Goal: Task Accomplishment & Management: Use online tool/utility

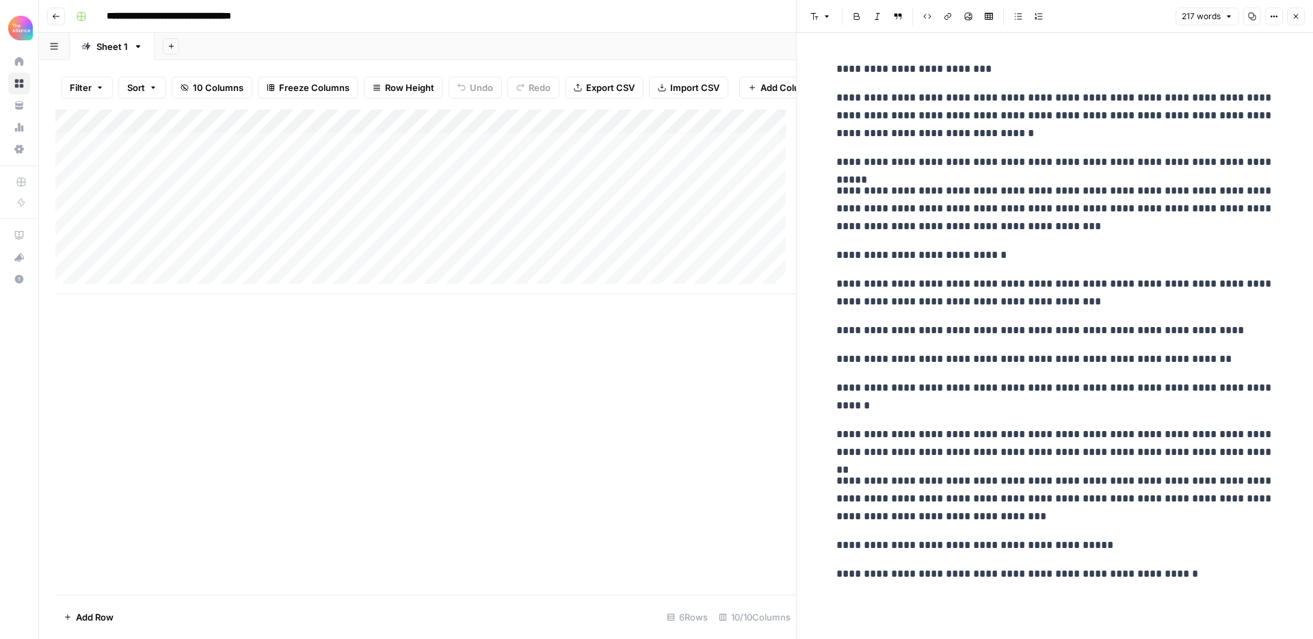
scroll to position [8, 0]
click at [1293, 18] on icon "button" at bounding box center [1296, 16] width 8 height 8
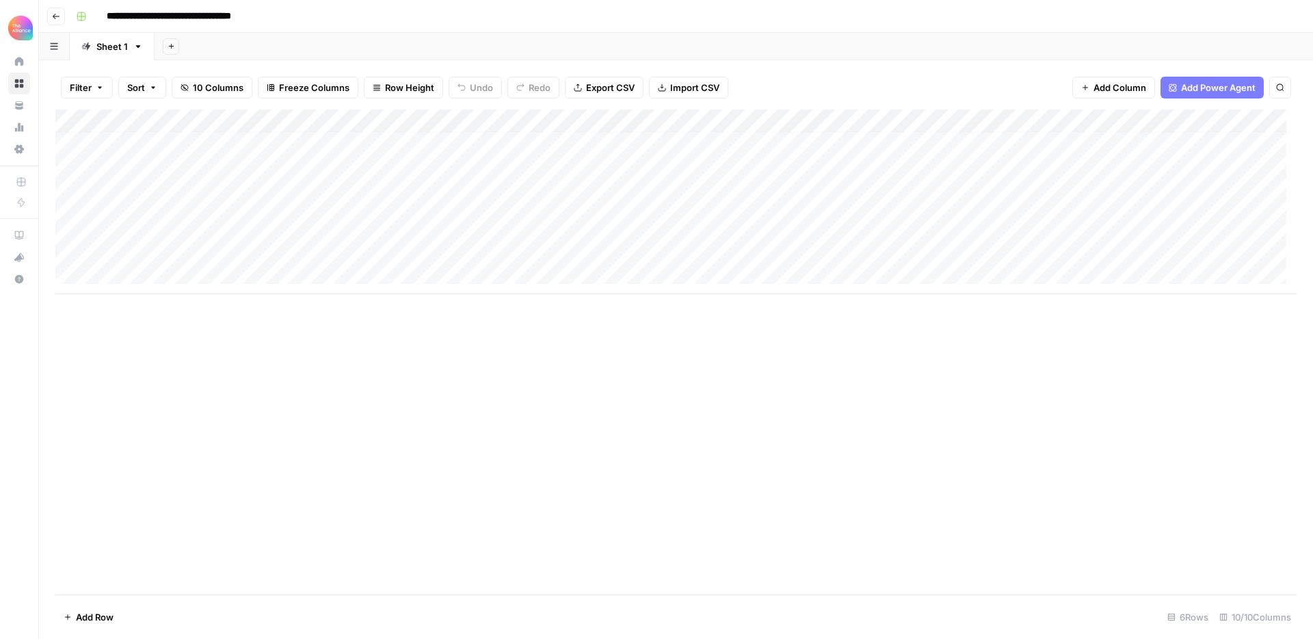
click at [144, 270] on div "Add Column" at bounding box center [675, 201] width 1241 height 185
click at [160, 323] on button "Third-person" at bounding box center [157, 327] width 67 height 16
click at [252, 276] on div "Add Column" at bounding box center [675, 213] width 1241 height 208
click at [246, 274] on div "Add Column" at bounding box center [675, 213] width 1241 height 208
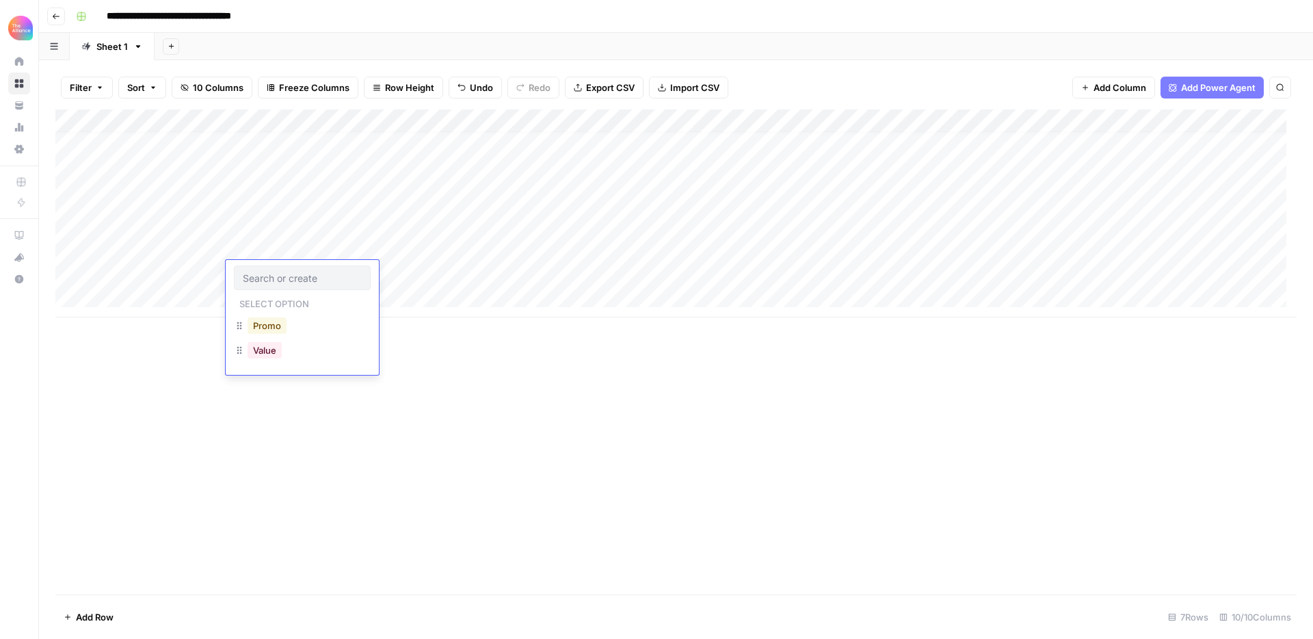
click at [265, 326] on button "Promo" at bounding box center [267, 325] width 39 height 16
click at [380, 272] on div "Add Column" at bounding box center [675, 213] width 1241 height 208
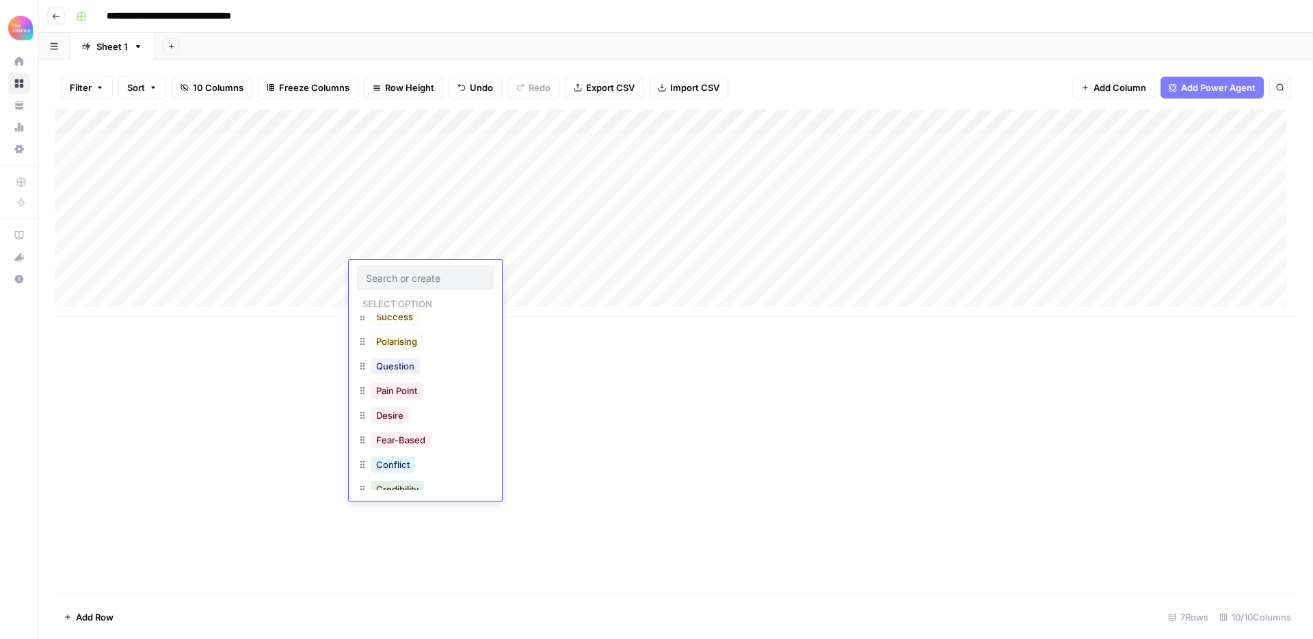
scroll to position [121, 0]
click at [399, 378] on button "Pain Point" at bounding box center [397, 377] width 52 height 16
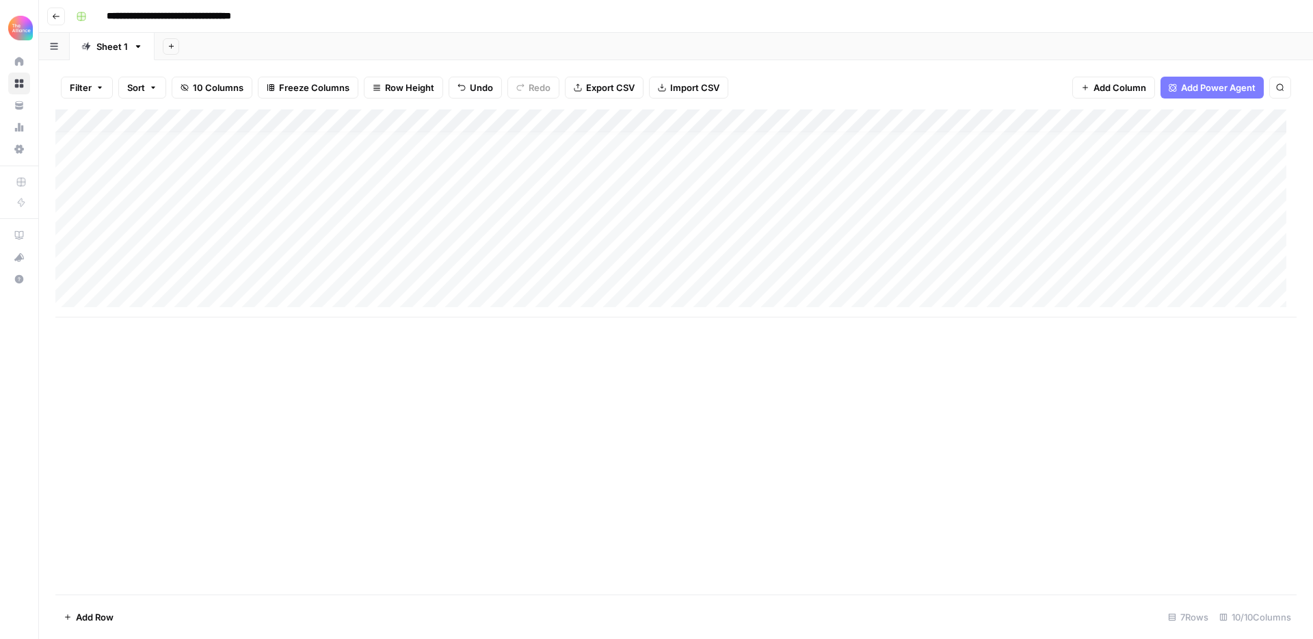
click at [495, 271] on div "Add Column" at bounding box center [675, 213] width 1241 height 208
click at [638, 279] on div "Add Column" at bounding box center [675, 213] width 1241 height 208
type textarea "**********"
click at [727, 359] on div "Add Column" at bounding box center [675, 351] width 1241 height 485
click at [875, 281] on div "Add Column" at bounding box center [675, 213] width 1241 height 208
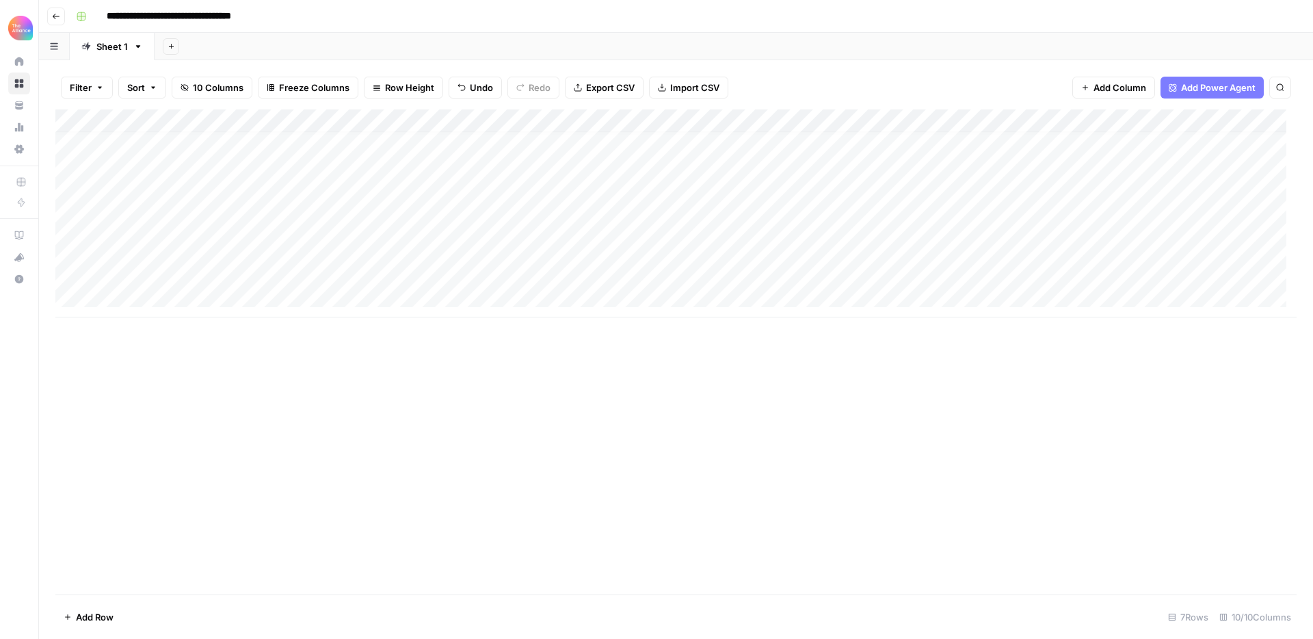
click at [890, 276] on div "Add Column" at bounding box center [675, 213] width 1241 height 208
type textarea "**********"
click at [888, 360] on div "Add Column" at bounding box center [675, 351] width 1241 height 485
click at [1057, 118] on div "Add Column" at bounding box center [675, 213] width 1241 height 208
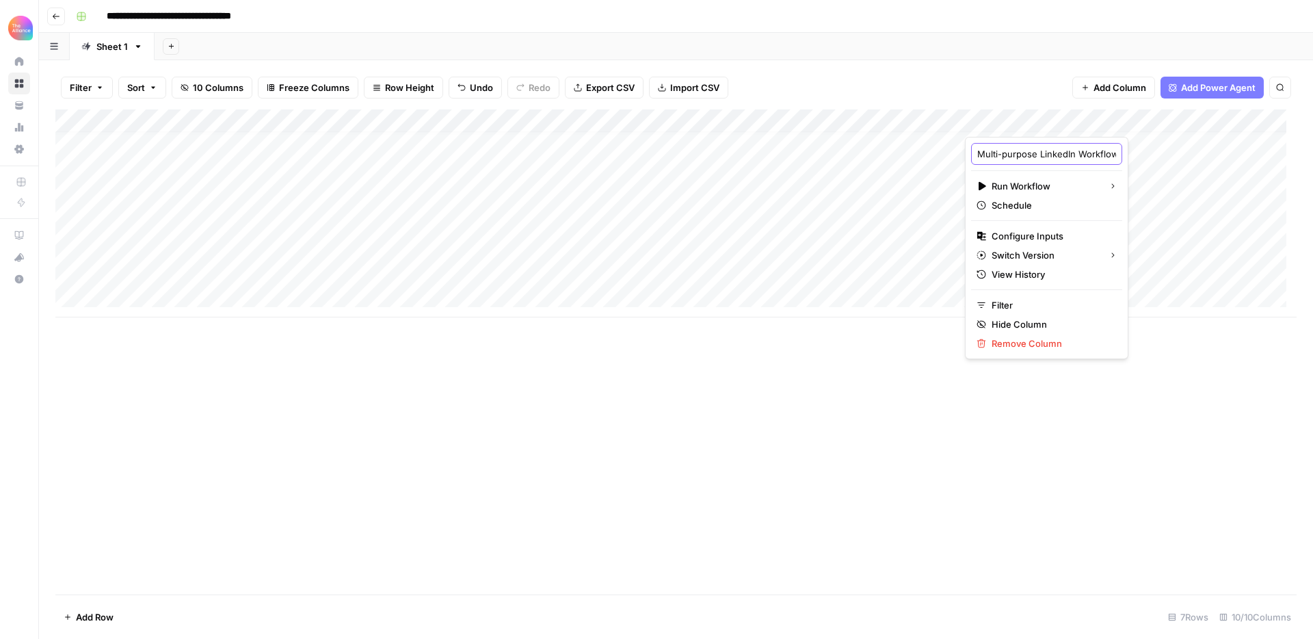
click at [1043, 152] on input "Multi-purpose LinkedIn Workflow" at bounding box center [1046, 154] width 139 height 14
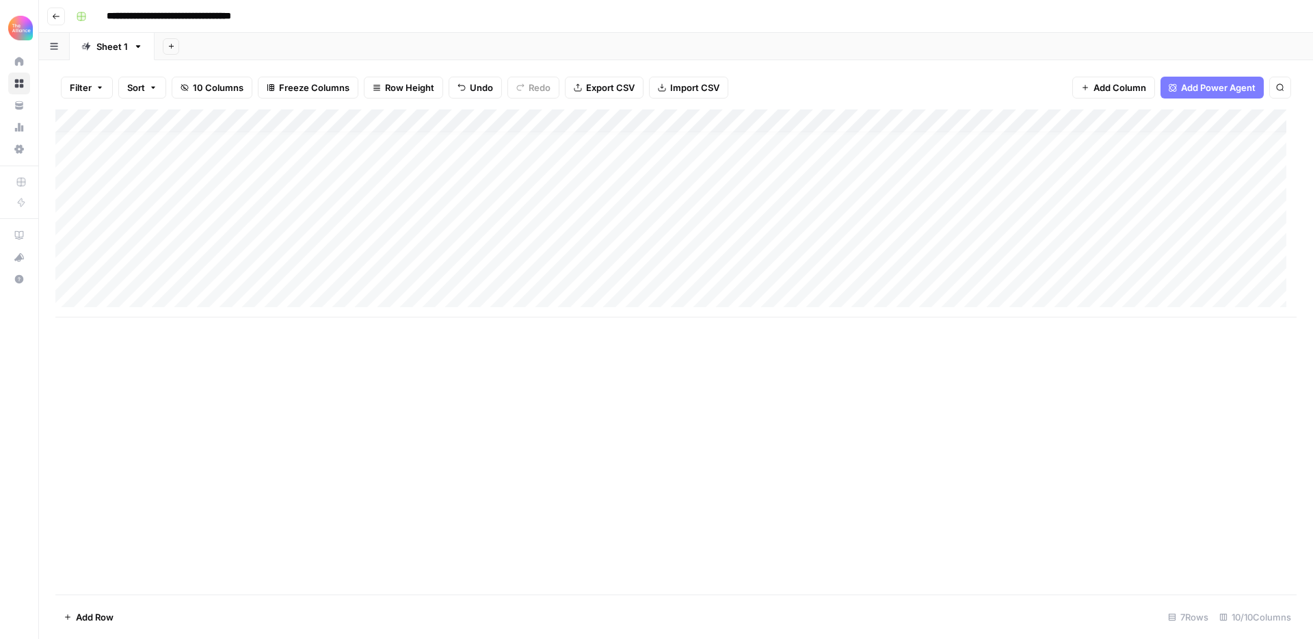
click at [1133, 389] on div "Add Column" at bounding box center [675, 351] width 1241 height 485
click at [1061, 120] on div "Add Column" at bounding box center [675, 213] width 1241 height 208
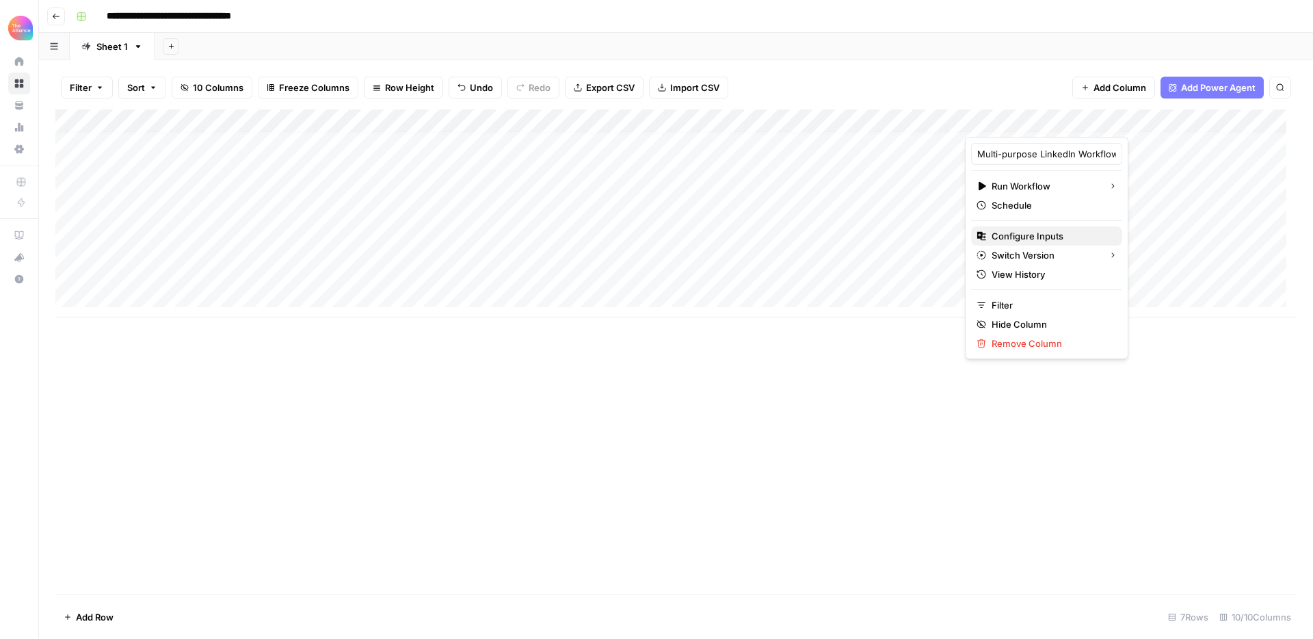
click at [1052, 236] on span "Configure Inputs" at bounding box center [1052, 236] width 120 height 14
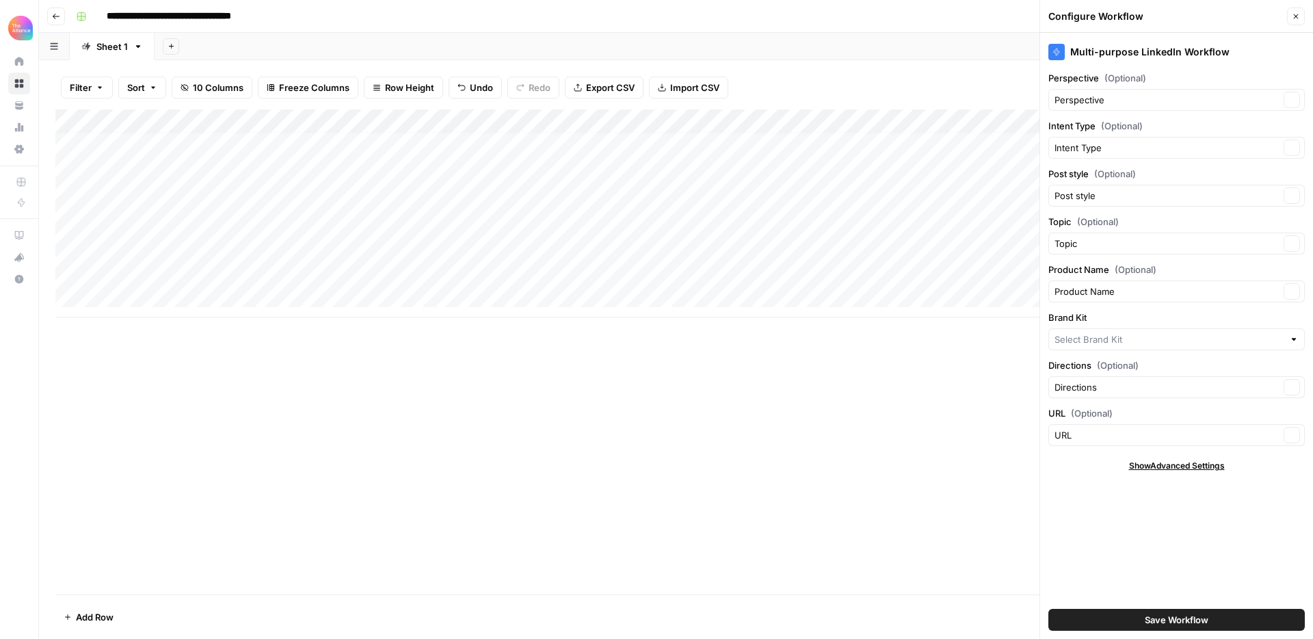
type input "Customer Success Collective"
click at [1121, 336] on input "Brand Kit" at bounding box center [1167, 339] width 225 height 14
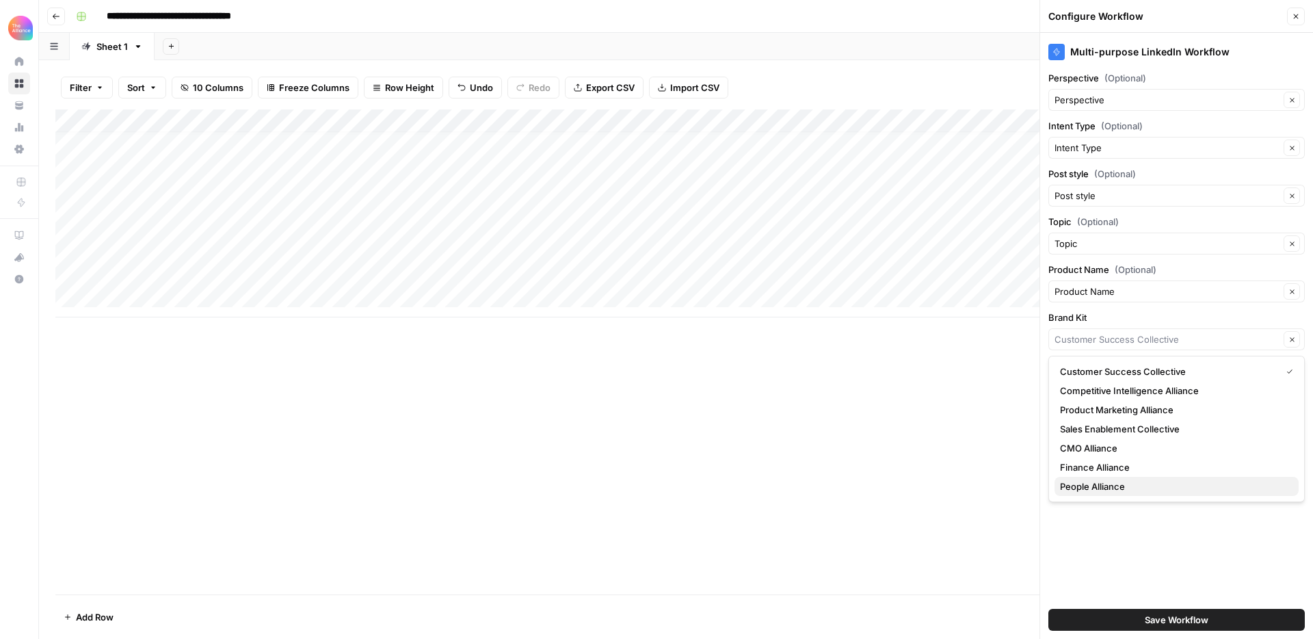
click at [1109, 488] on span "People Alliance" at bounding box center [1174, 486] width 228 height 14
type input "People Alliance"
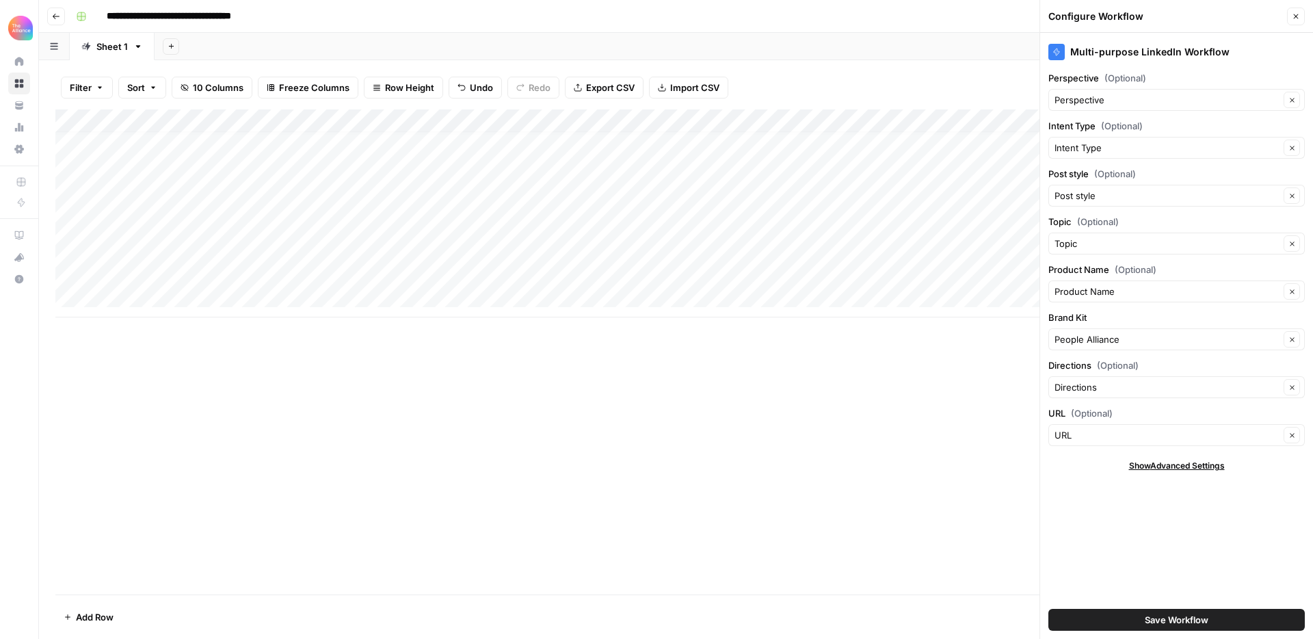
click at [1169, 618] on span "Save Workflow" at bounding box center [1177, 620] width 64 height 14
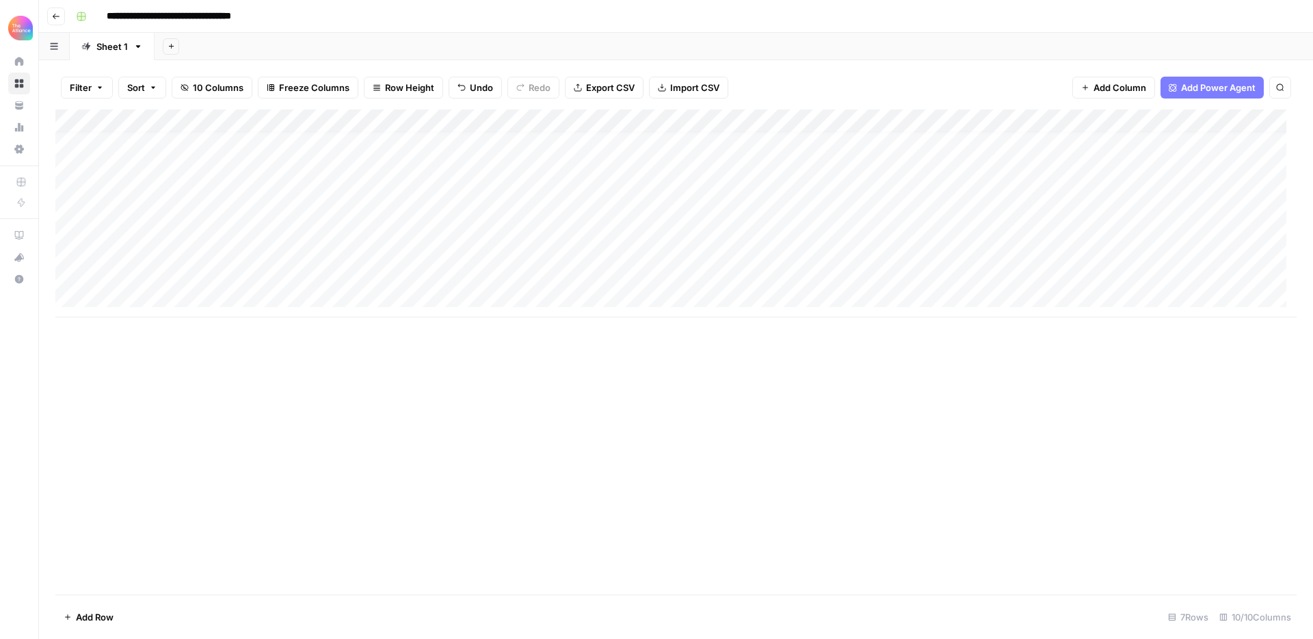
click at [1028, 270] on div "Add Column" at bounding box center [675, 213] width 1241 height 208
click at [1029, 271] on div "Add Column" at bounding box center [675, 213] width 1241 height 208
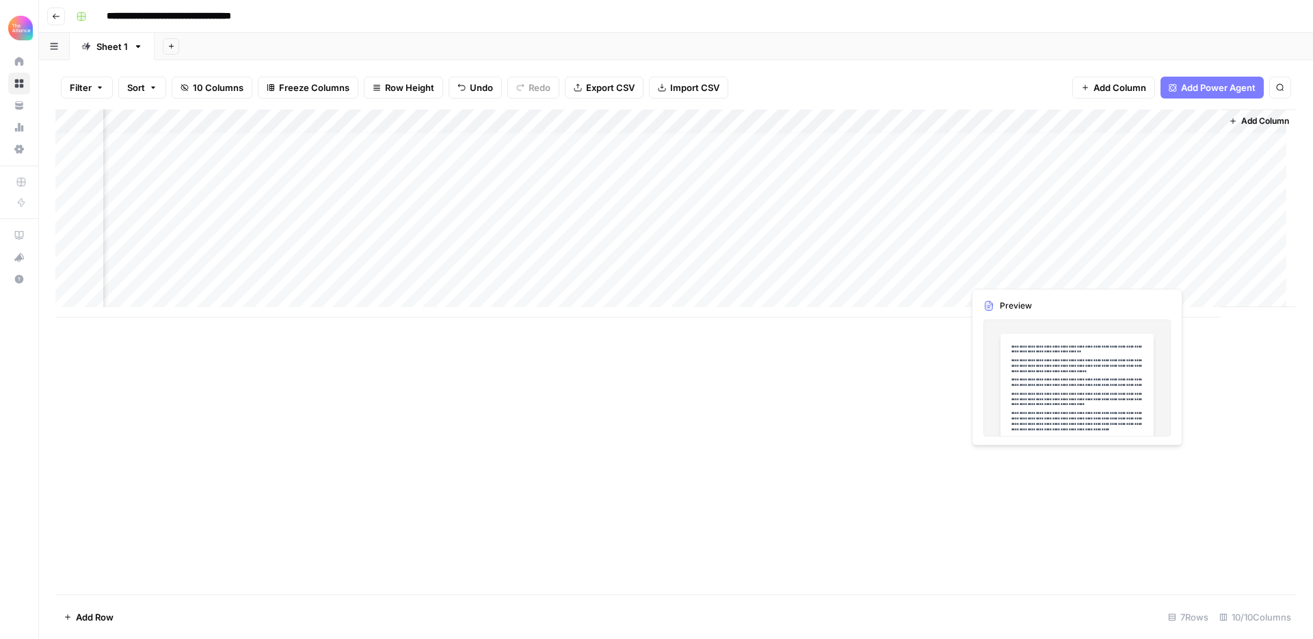
click at [1024, 272] on div "Add Column" at bounding box center [675, 213] width 1241 height 208
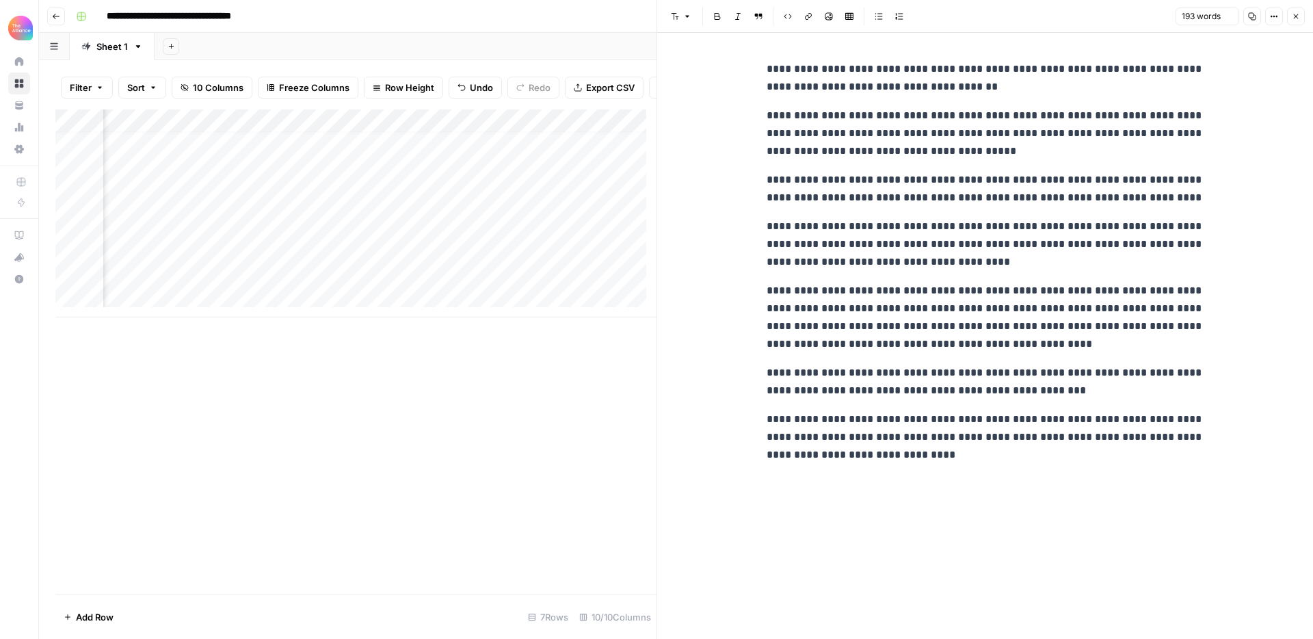
click at [959, 240] on p "**********" at bounding box center [986, 243] width 438 height 53
copy div "**********"
click at [1295, 18] on icon "button" at bounding box center [1296, 16] width 8 height 8
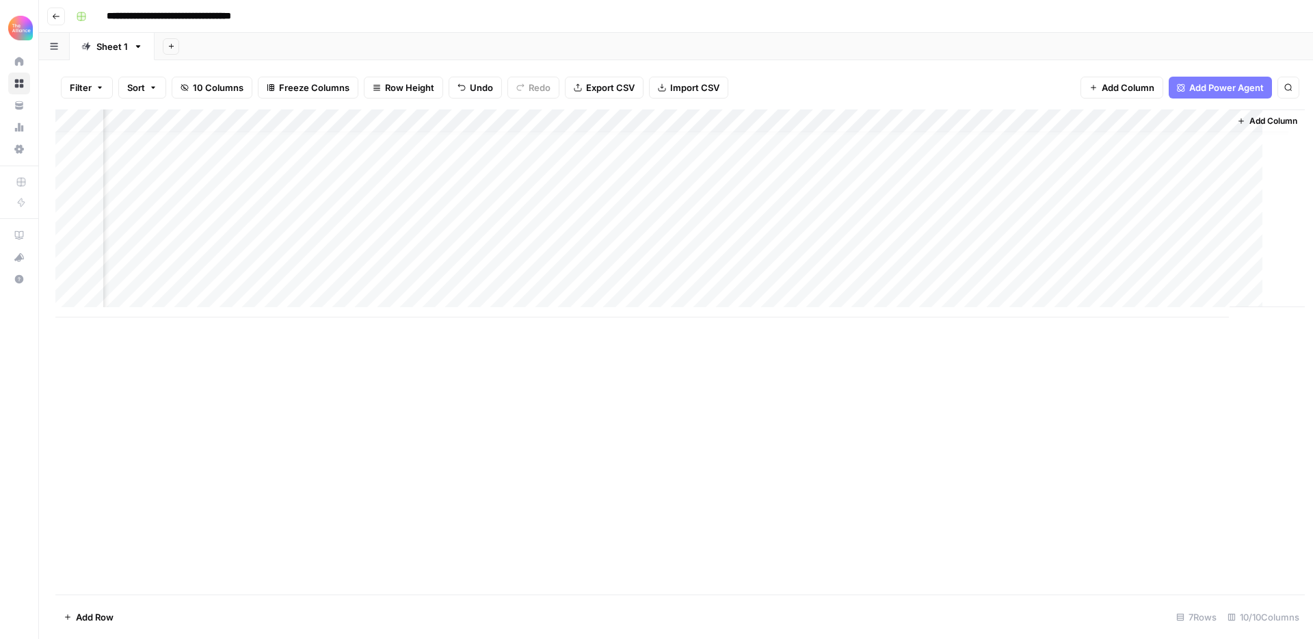
scroll to position [10, 108]
click at [1149, 271] on div "Add Column" at bounding box center [675, 213] width 1241 height 208
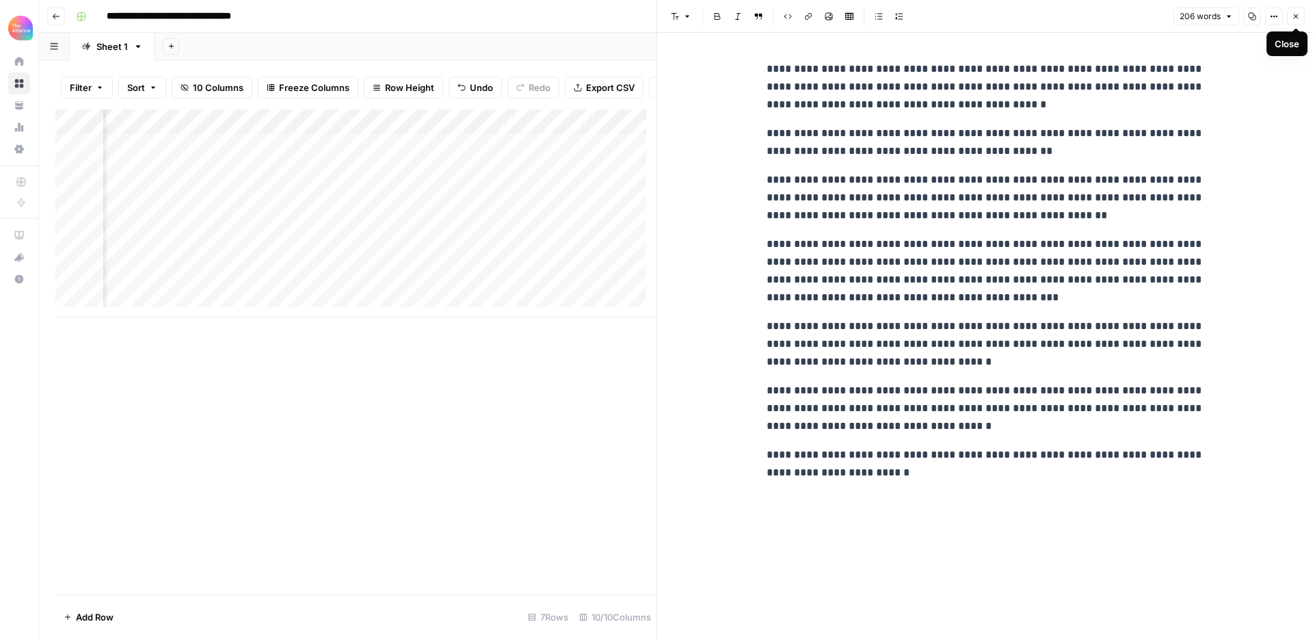
click at [1301, 11] on button "Close" at bounding box center [1296, 17] width 18 height 18
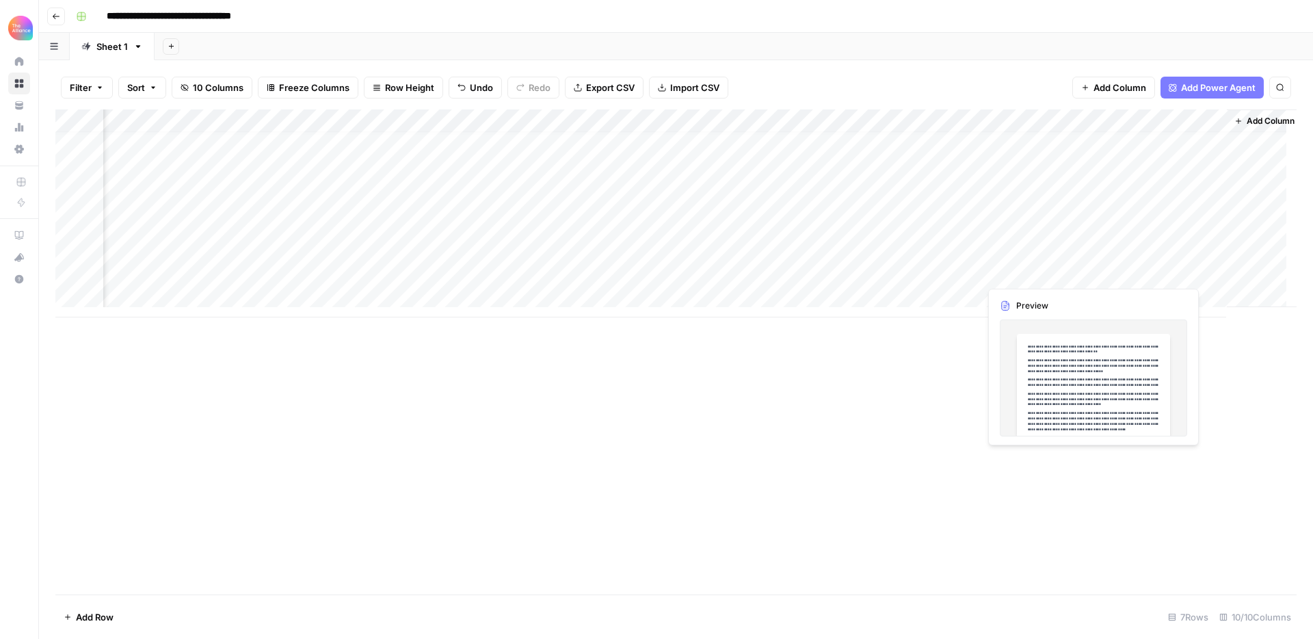
click at [1057, 272] on div "Add Column" at bounding box center [675, 213] width 1241 height 208
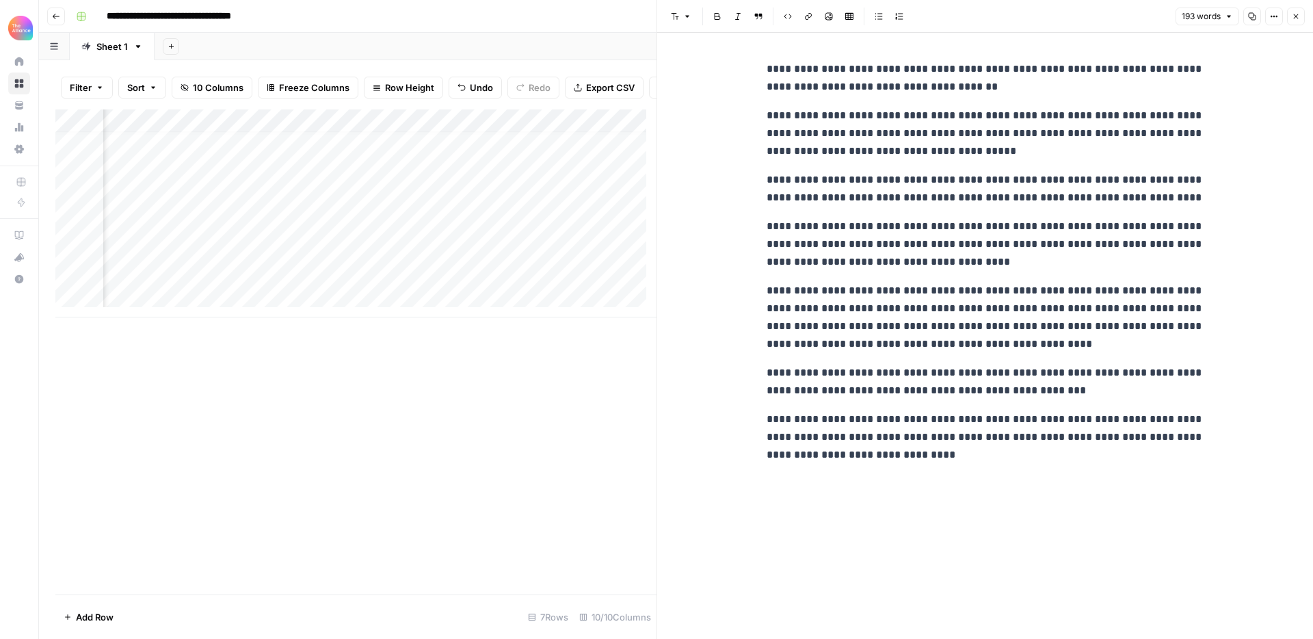
click at [973, 204] on p "**********" at bounding box center [986, 189] width 438 height 36
copy div "**********"
click at [1292, 18] on icon "button" at bounding box center [1296, 16] width 8 height 8
